Goal: Task Accomplishment & Management: Use online tool/utility

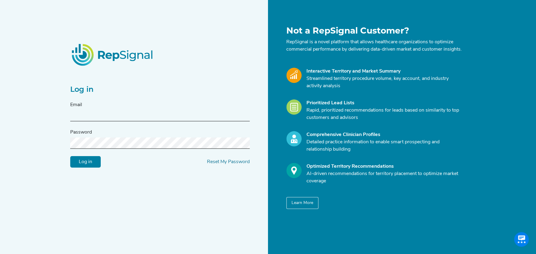
type input "[PERSON_NAME][EMAIL_ADDRESS][DOMAIN_NAME]"
click at [84, 160] on input "Log in" at bounding box center [85, 162] width 31 height 12
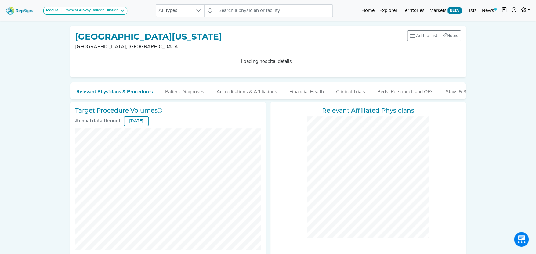
checkbox input "false"
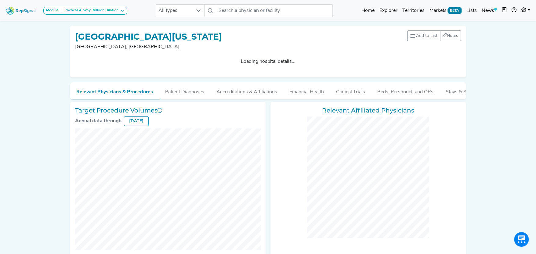
checkbox input "false"
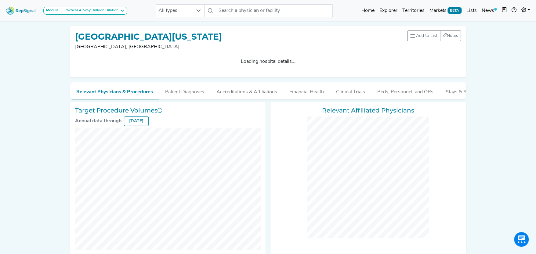
checkbox input "false"
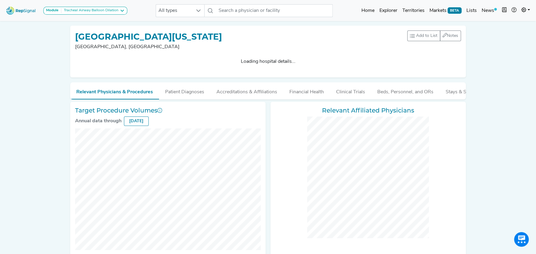
checkbox input "false"
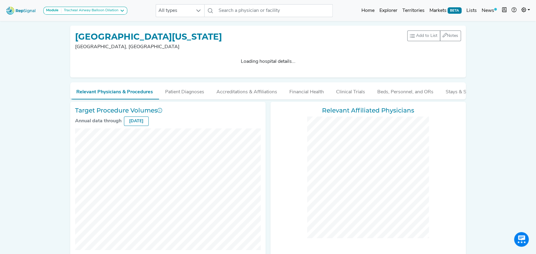
checkbox input "false"
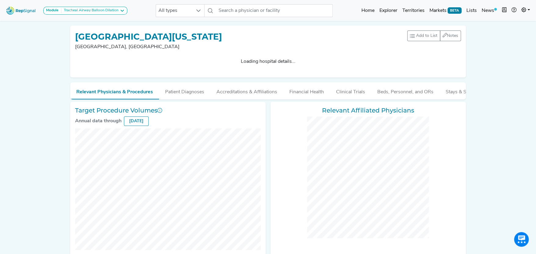
checkbox input "false"
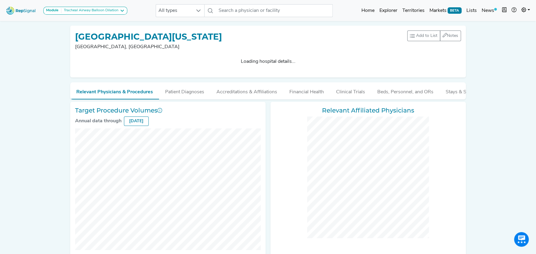
checkbox input "false"
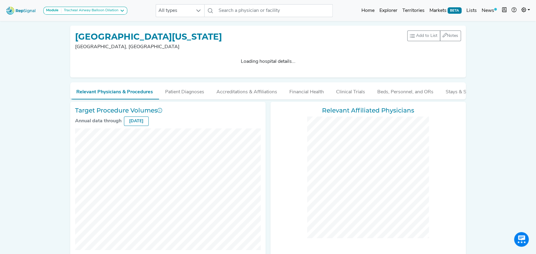
checkbox input "false"
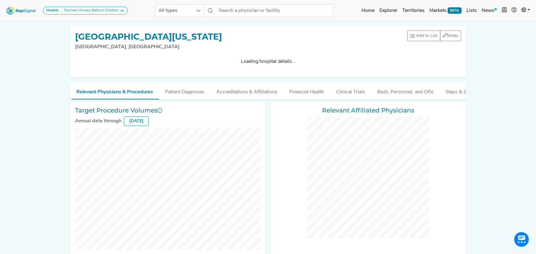
checkbox input "false"
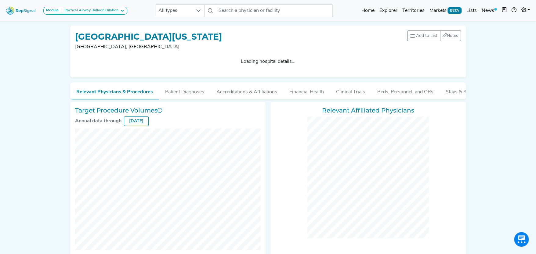
checkbox input "false"
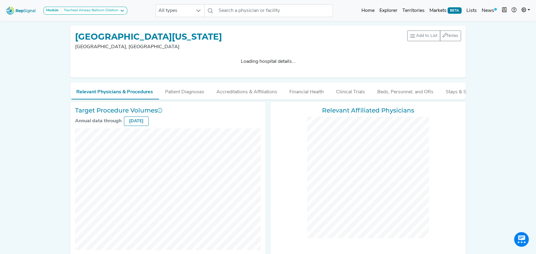
checkbox input "false"
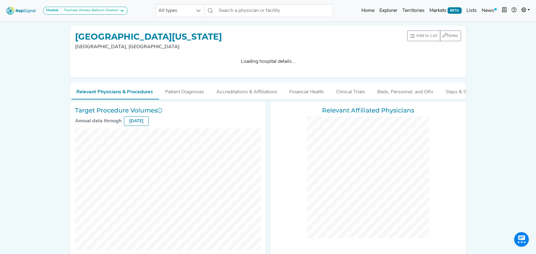
checkbox input "false"
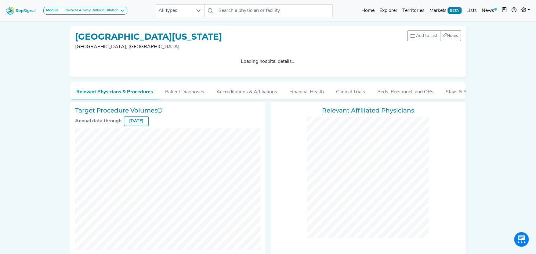
checkbox input "false"
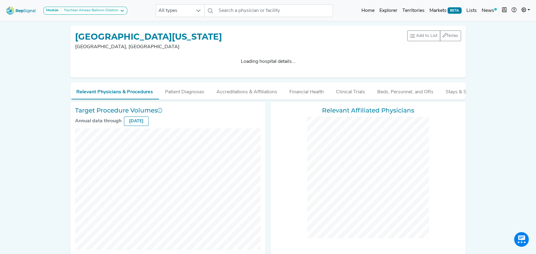
checkbox input "false"
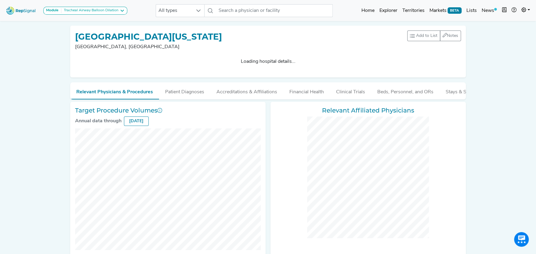
checkbox input "false"
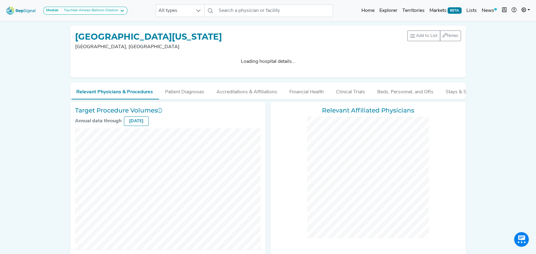
checkbox input "false"
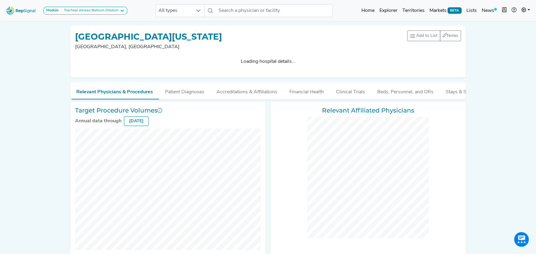
checkbox input "false"
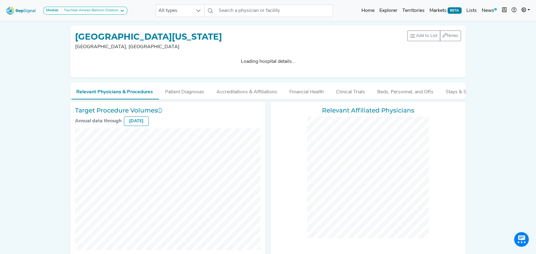
checkbox input "false"
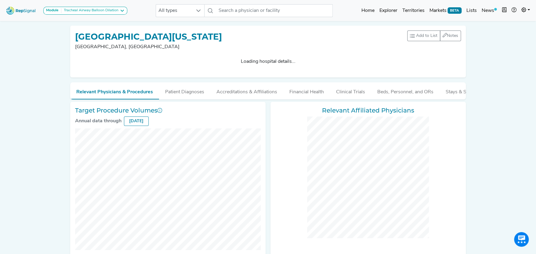
checkbox input "false"
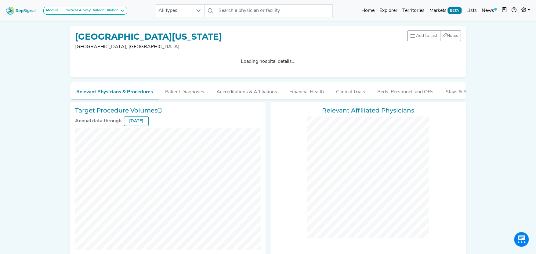
checkbox input "false"
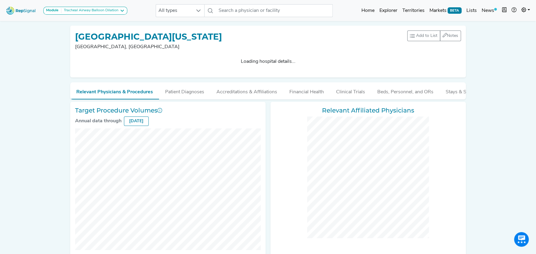
checkbox input "false"
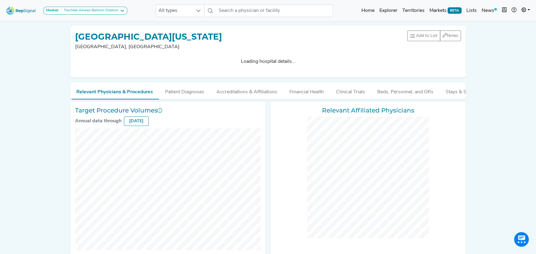
checkbox input "false"
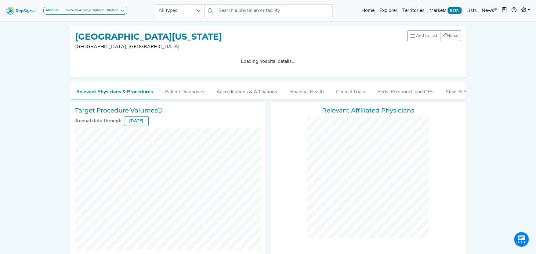
checkbox input "false"
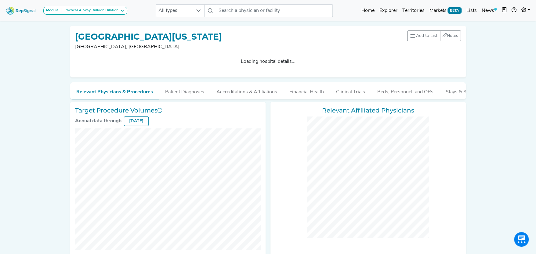
checkbox input "false"
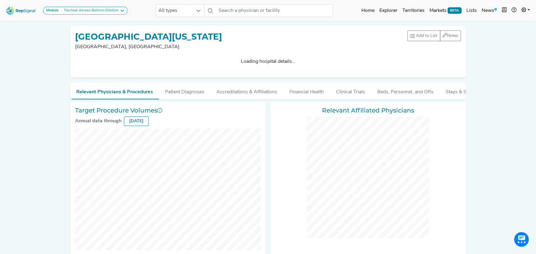
checkbox input "false"
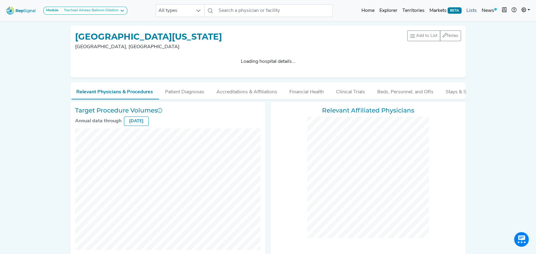
checkbox input "false"
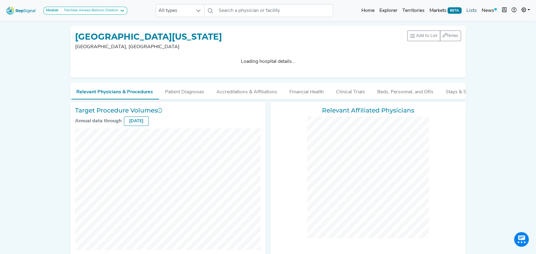
checkbox input "false"
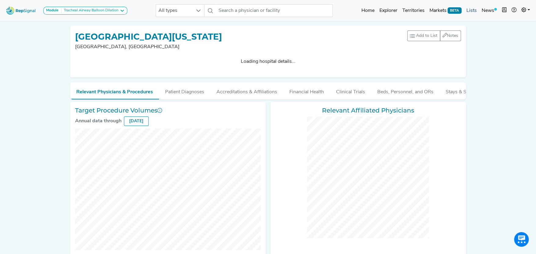
checkbox input "false"
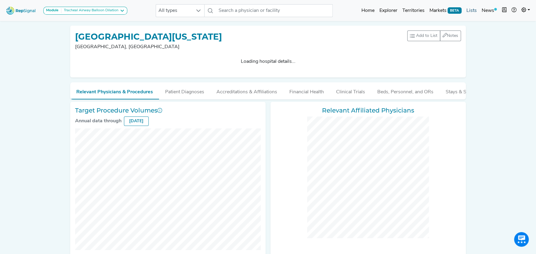
checkbox input "false"
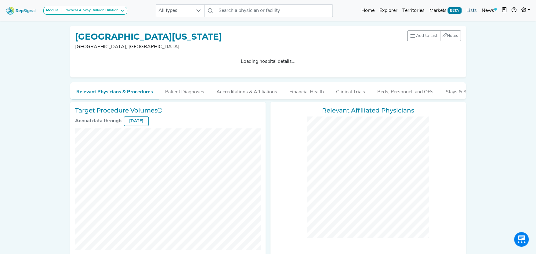
checkbox input "false"
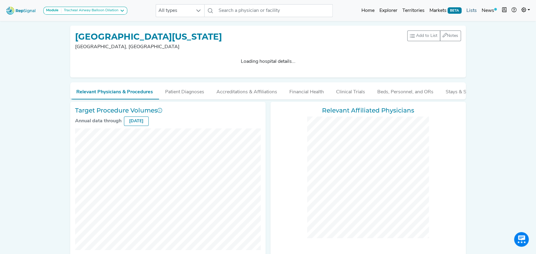
checkbox input "false"
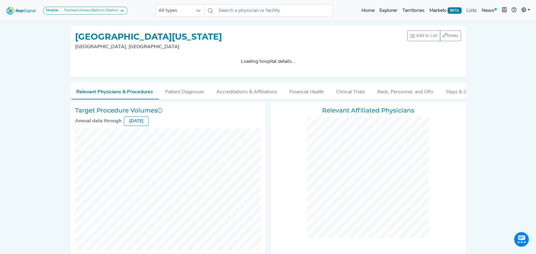
checkbox input "false"
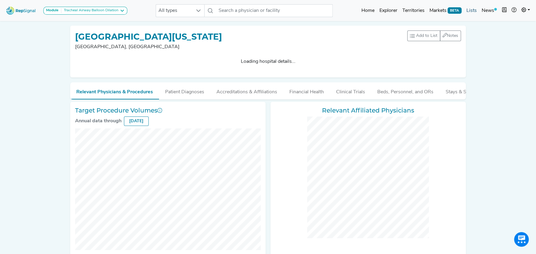
checkbox input "false"
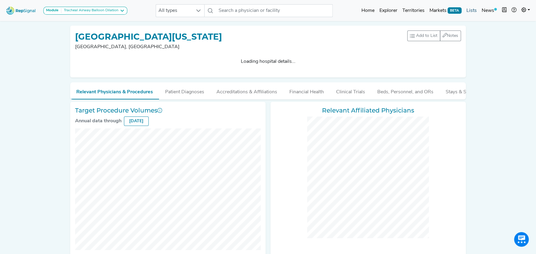
checkbox input "false"
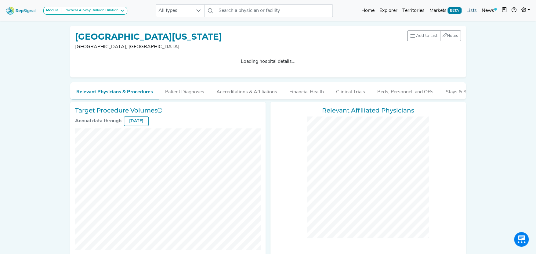
checkbox input "false"
